Goal: Browse casually: Explore the website without a specific task or goal

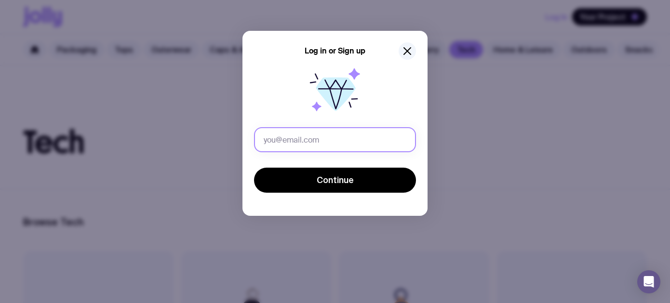
drag, startPoint x: 304, startPoint y: 140, endPoint x: 295, endPoint y: 135, distance: 9.7
click at [304, 140] on input "text" at bounding box center [335, 139] width 162 height 25
type input "[PERSON_NAME][EMAIL_ADDRESS][DOMAIN_NAME]"
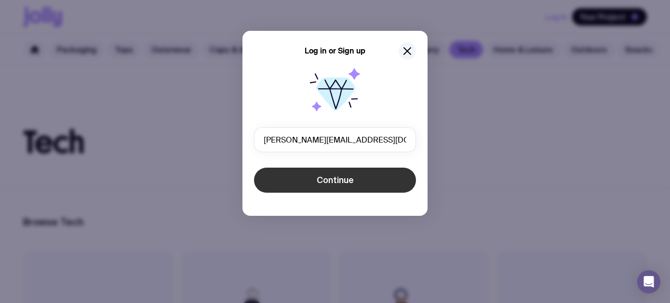
click at [317, 184] on button "Continue" at bounding box center [335, 180] width 162 height 25
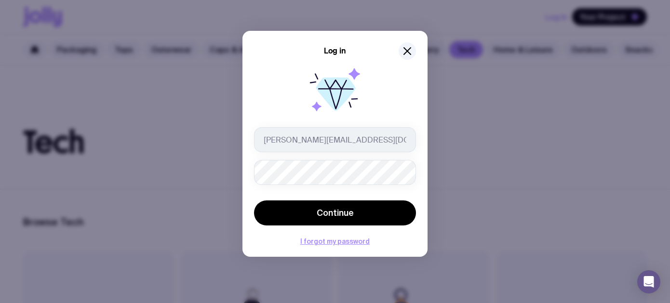
click at [254, 200] on button "Continue" at bounding box center [335, 212] width 162 height 25
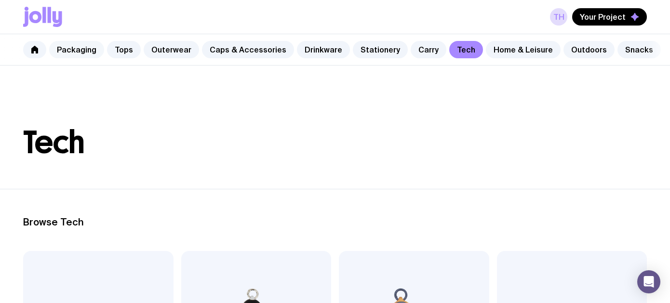
click at [68, 50] on link "Packaging" at bounding box center [76, 49] width 55 height 17
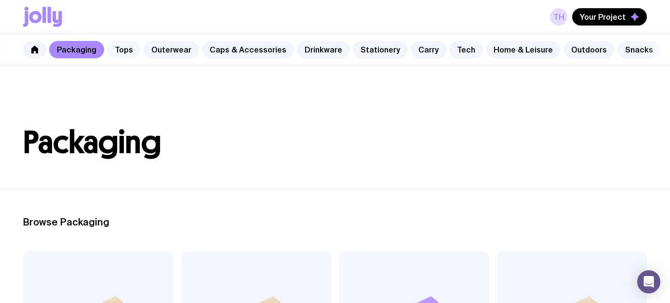
click at [127, 51] on link "Tops" at bounding box center [124, 49] width 34 height 17
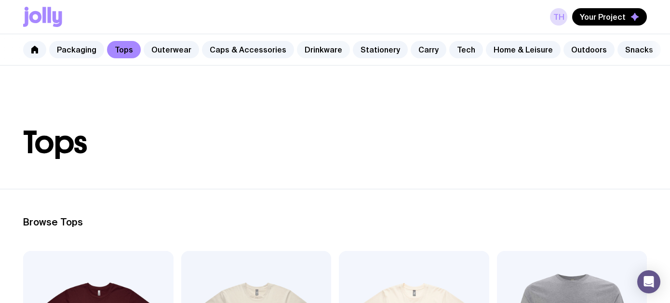
click at [306, 51] on link "Drinkware" at bounding box center [323, 49] width 53 height 17
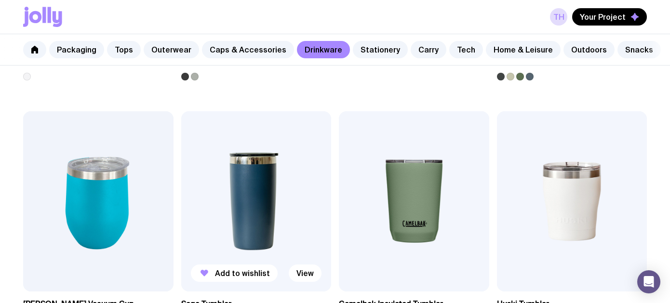
scroll to position [445, 0]
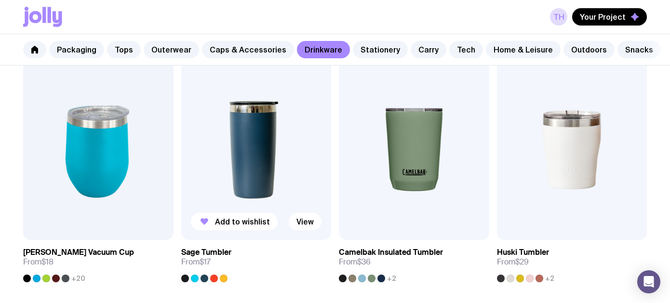
click at [255, 146] on img at bounding box center [256, 150] width 150 height 180
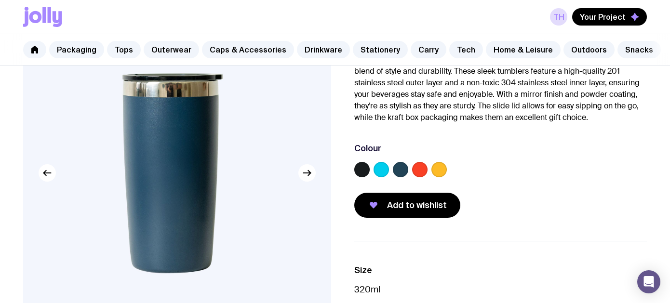
scroll to position [96, 0]
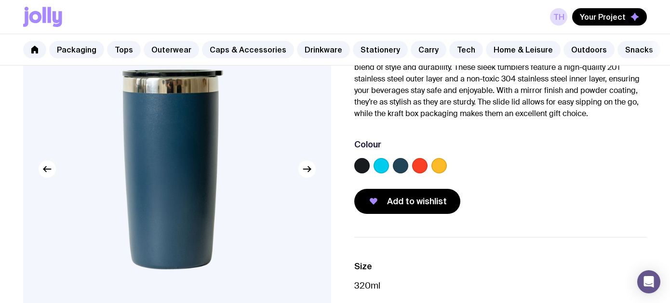
click at [308, 179] on img at bounding box center [177, 170] width 308 height 370
click at [308, 169] on icon "button" at bounding box center [307, 169] width 12 height 12
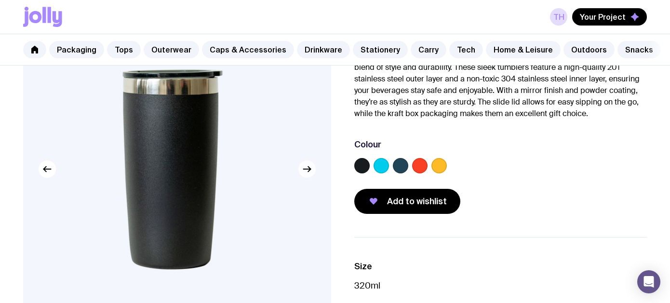
click at [307, 169] on icon "button" at bounding box center [307, 169] width 12 height 12
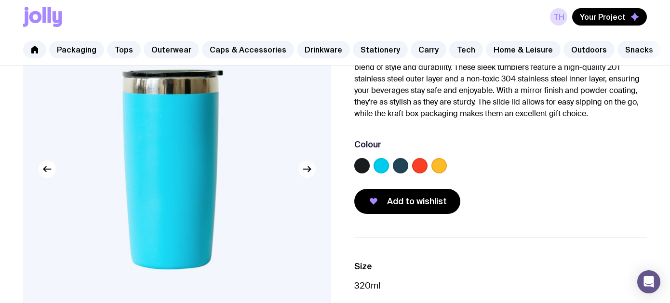
click at [307, 169] on icon "button" at bounding box center [307, 169] width 12 height 12
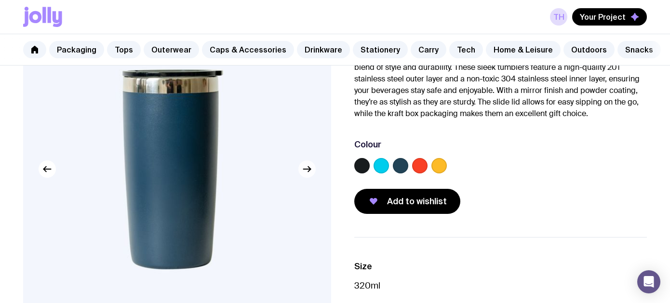
click at [307, 169] on icon "button" at bounding box center [307, 169] width 12 height 12
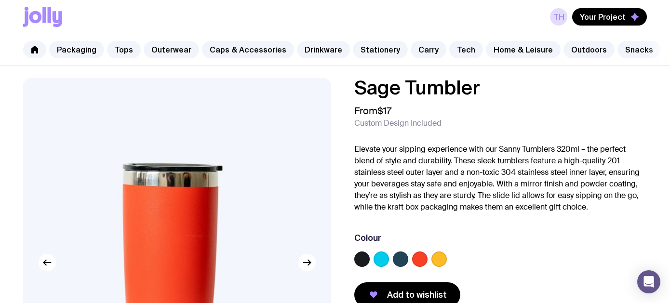
scroll to position [0, 0]
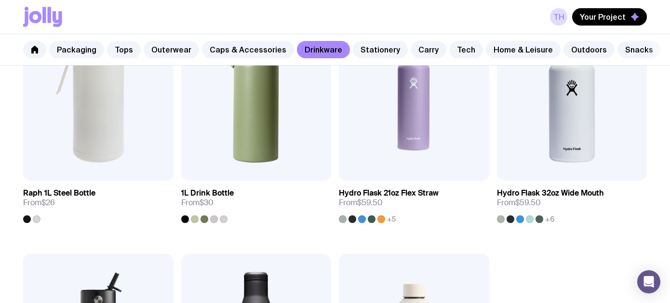
scroll to position [1216, 0]
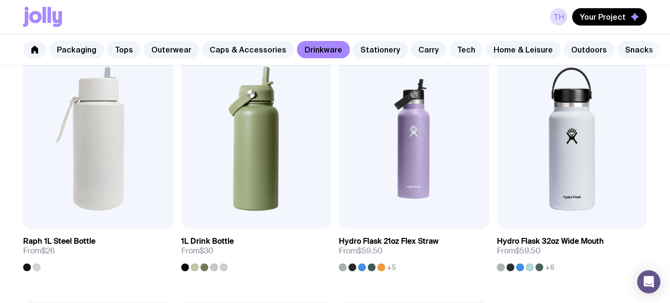
click at [453, 51] on link "Tech" at bounding box center [466, 49] width 34 height 17
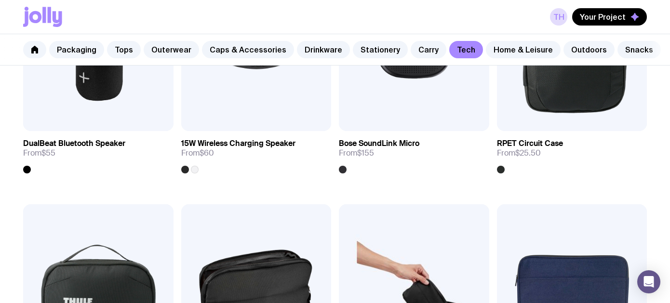
scroll to position [964, 0]
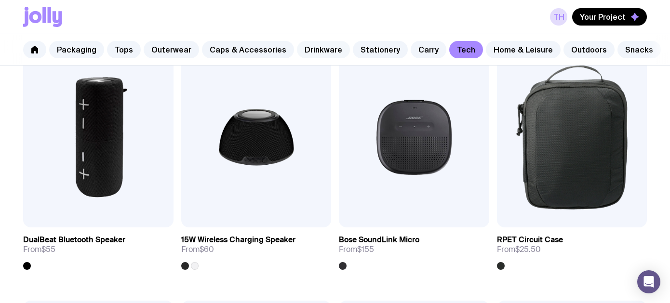
click at [310, 49] on link "Drinkware" at bounding box center [323, 49] width 53 height 17
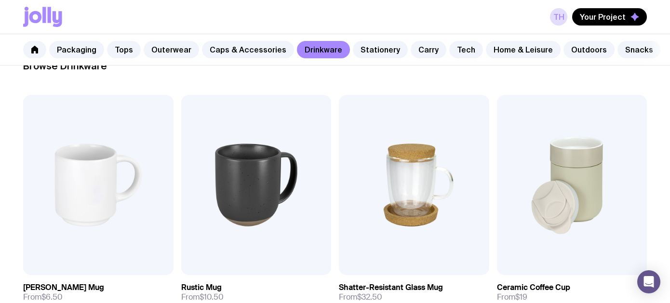
scroll to position [145, 0]
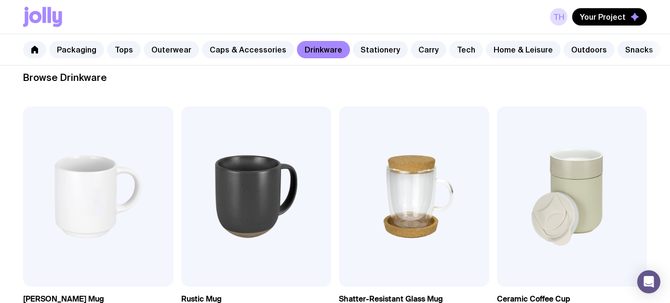
click at [449, 51] on link "Tech" at bounding box center [466, 49] width 34 height 17
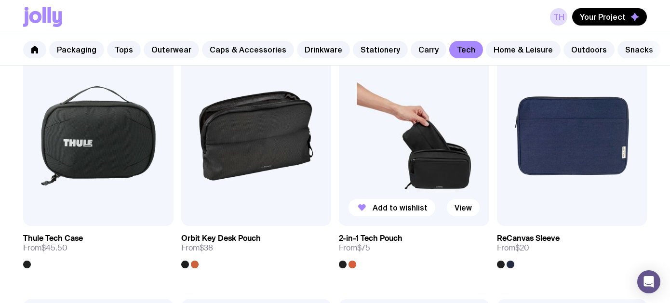
scroll to position [1228, 0]
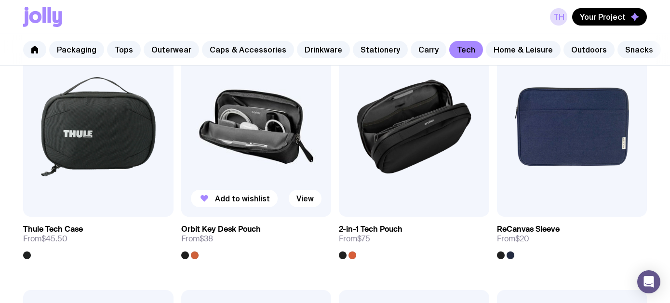
click at [202, 229] on h3 "Orbit Key Desk Pouch" at bounding box center [221, 230] width 80 height 10
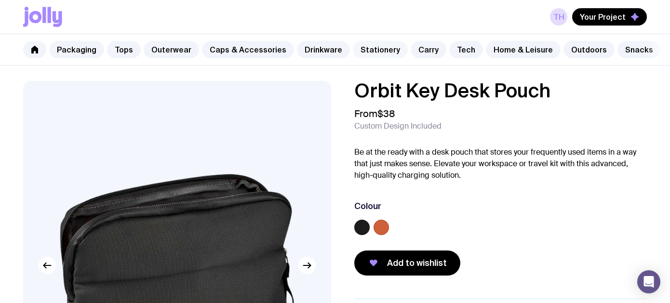
click at [368, 52] on link "Stationery" at bounding box center [380, 49] width 55 height 17
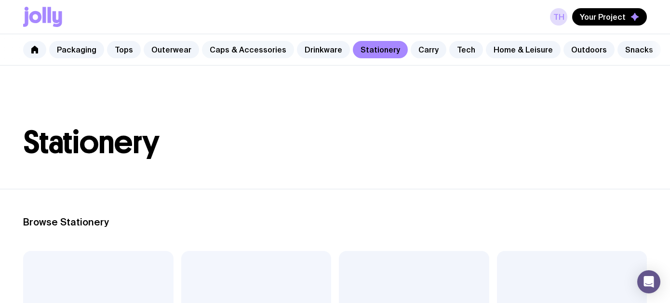
click at [238, 47] on link "Caps & Accessories" at bounding box center [248, 49] width 92 height 17
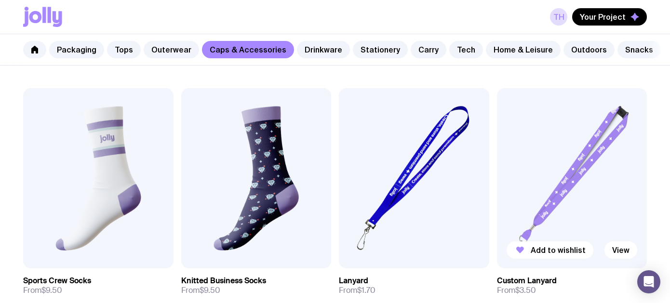
scroll to position [1168, 0]
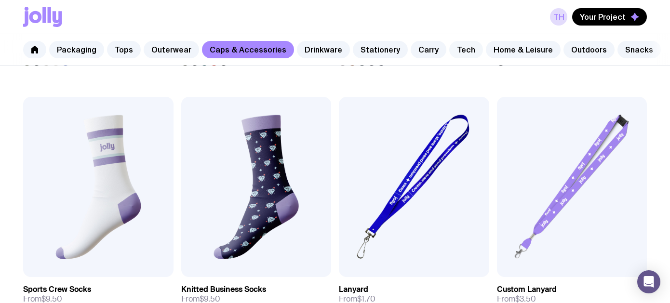
click at [449, 50] on link "Tech" at bounding box center [466, 49] width 34 height 17
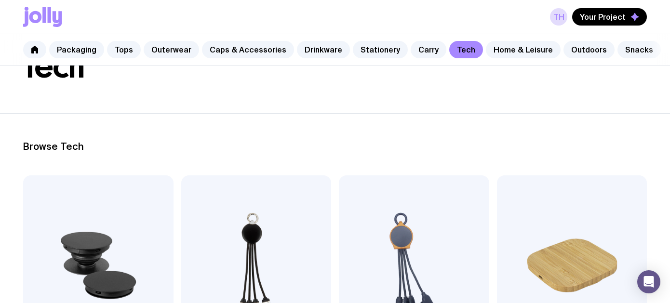
scroll to position [96, 0]
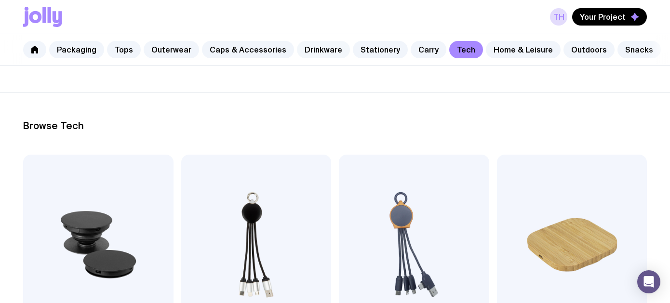
click at [310, 50] on link "Drinkware" at bounding box center [323, 49] width 53 height 17
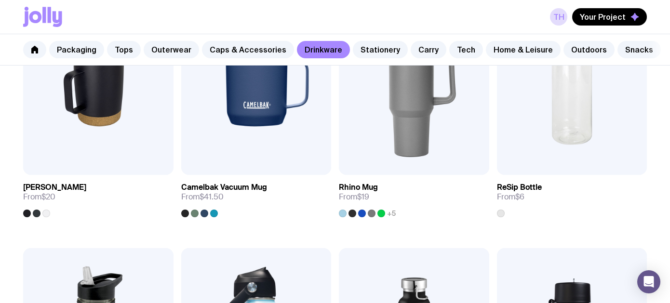
scroll to position [723, 0]
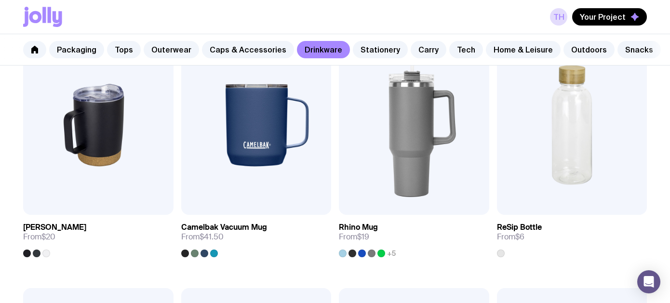
click at [8, 115] on div "Add to wishlist View Stella Stackable Mug From $6.50 Add to wishlist View Rusti…" at bounding box center [335, 288] width 670 height 1520
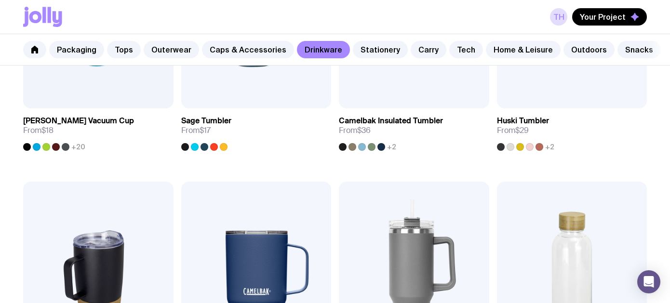
scroll to position [530, 0]
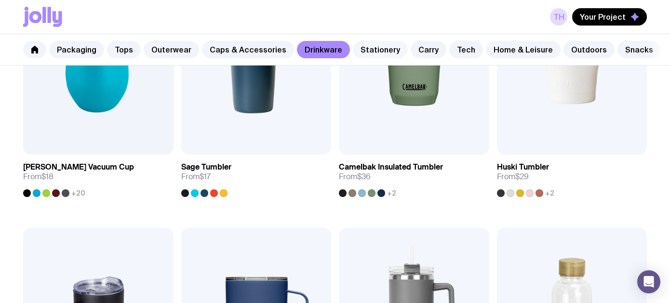
click at [367, 47] on link "Stationery" at bounding box center [380, 49] width 55 height 17
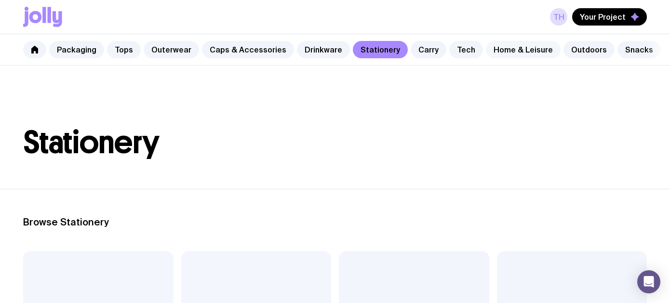
click at [519, 47] on link "Home & Leisure" at bounding box center [523, 49] width 75 height 17
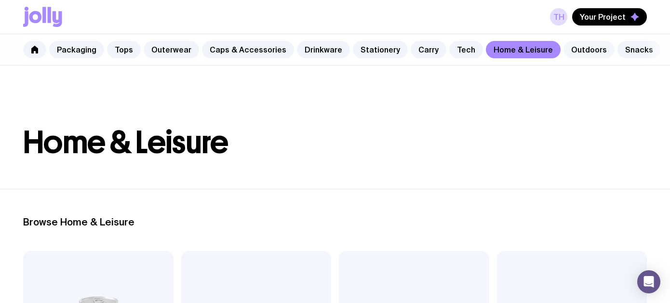
click at [582, 52] on link "Outdoors" at bounding box center [588, 49] width 51 height 17
